Goal: Find contact information: Find contact information

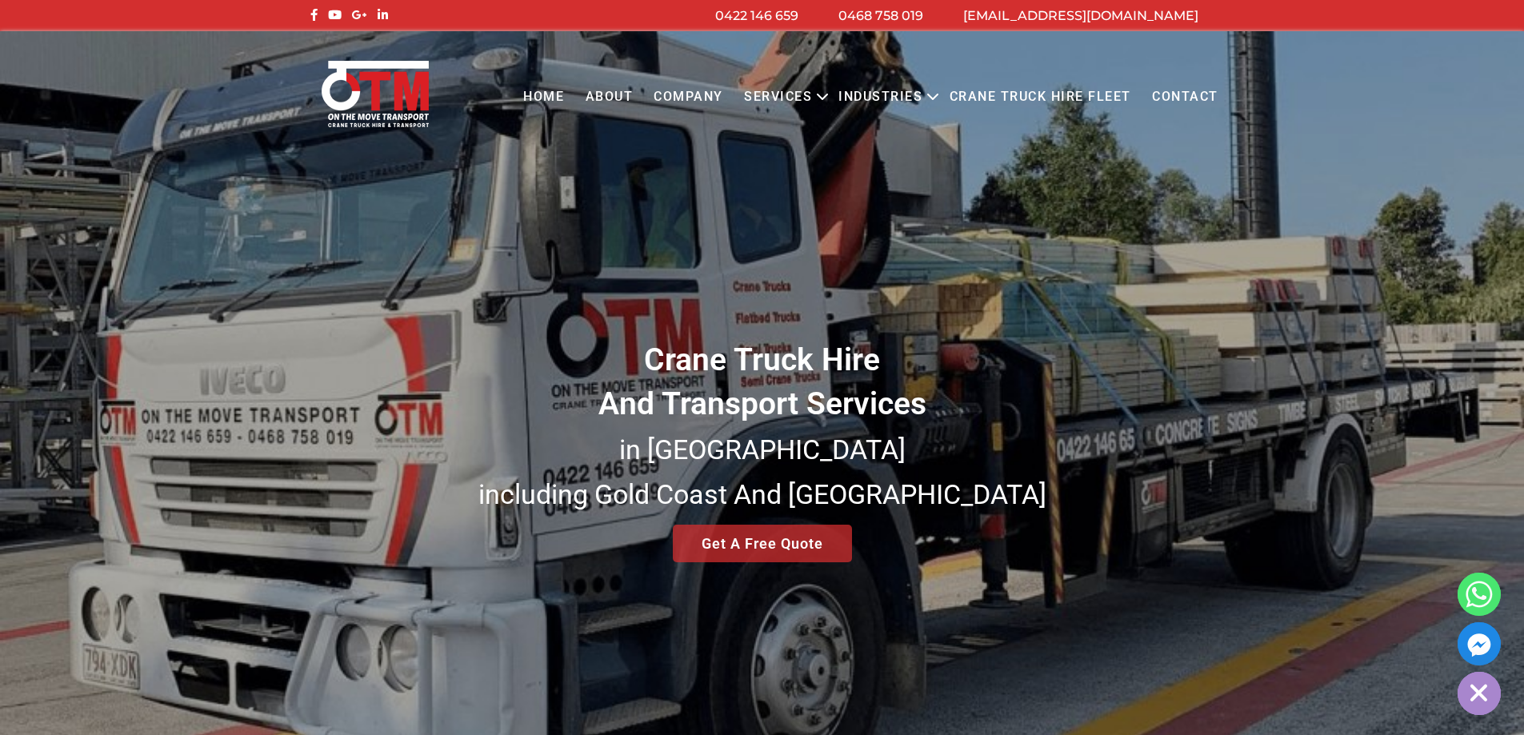
click at [1183, 92] on link "Contact" at bounding box center [1184, 97] width 87 height 44
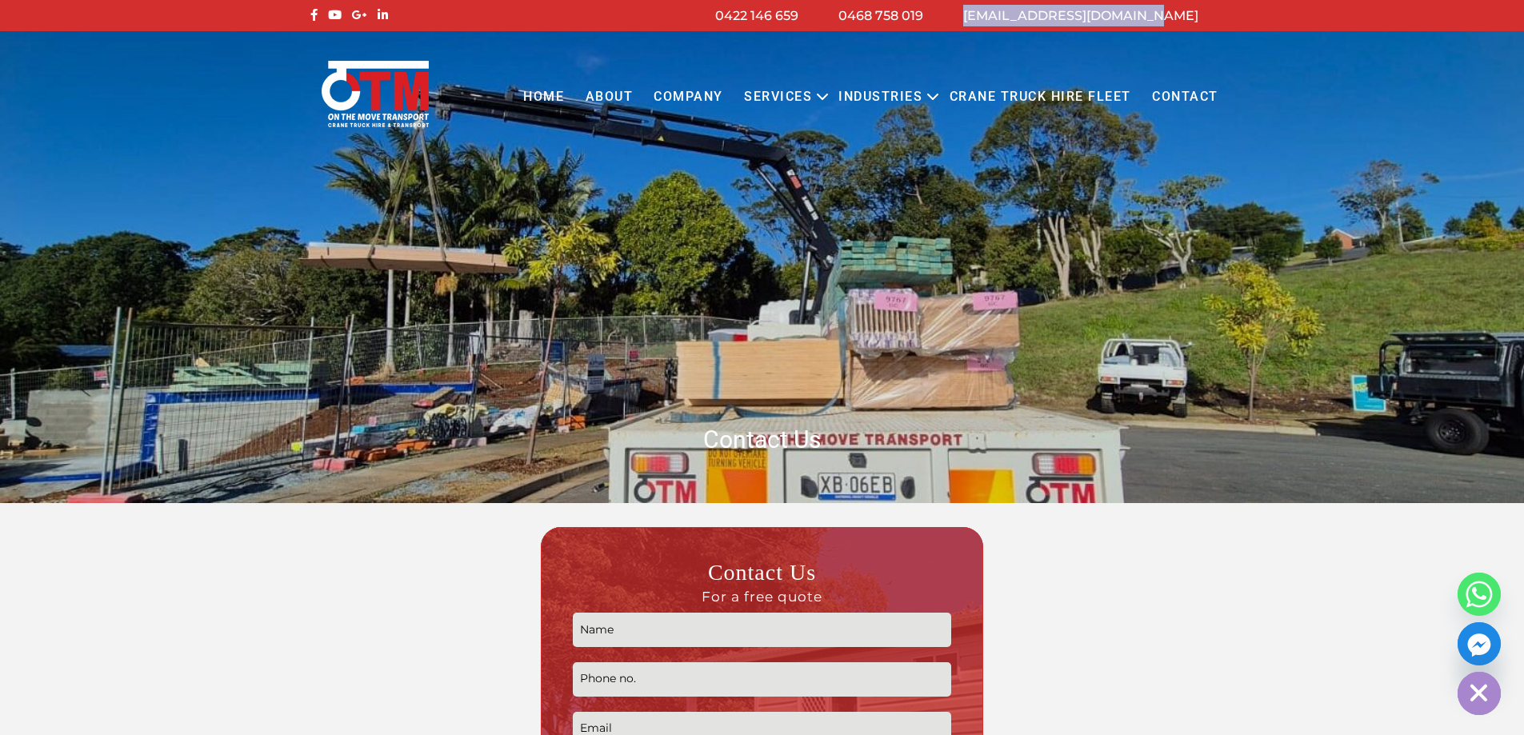
drag, startPoint x: 1174, startPoint y: 19, endPoint x: 1017, endPoint y: 13, distance: 156.9
click at [1017, 13] on li "[EMAIL_ADDRESS][DOMAIN_NAME]" at bounding box center [1080, 16] width 275 height 22
copy link "[EMAIL_ADDRESS][DOMAIN_NAME]"
